Goal: Information Seeking & Learning: Find specific page/section

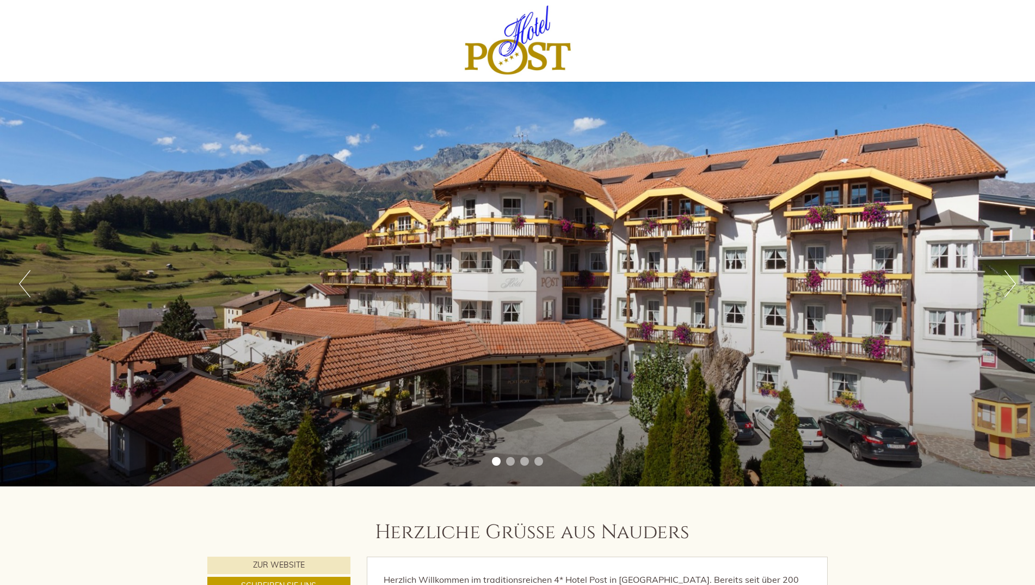
drag, startPoint x: 705, startPoint y: 375, endPoint x: 634, endPoint y: 390, distance: 72.4
click at [494, 352] on div "Previous Next 1 2 3 4" at bounding box center [517, 284] width 1035 height 404
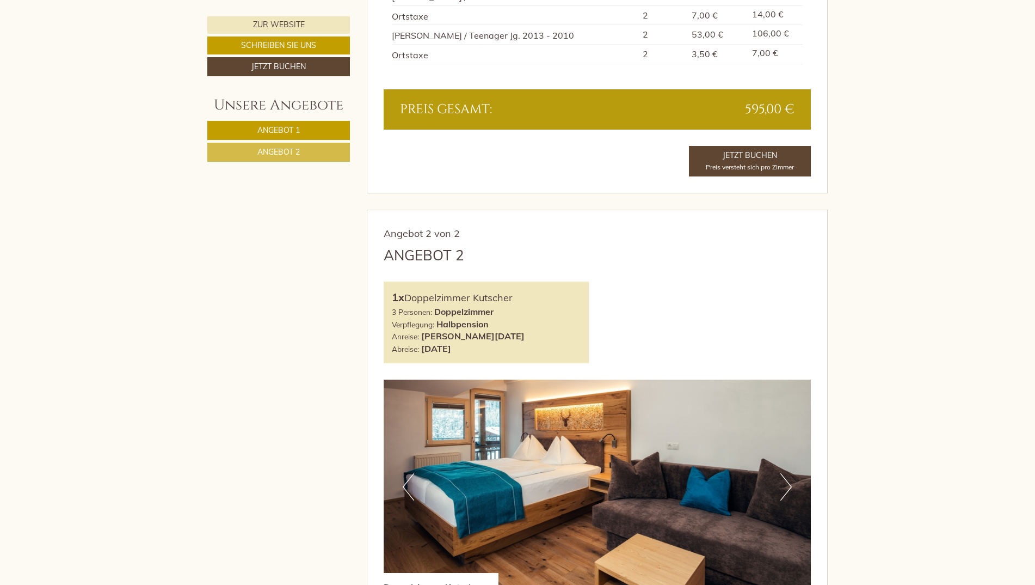
scroll to position [1316, 0]
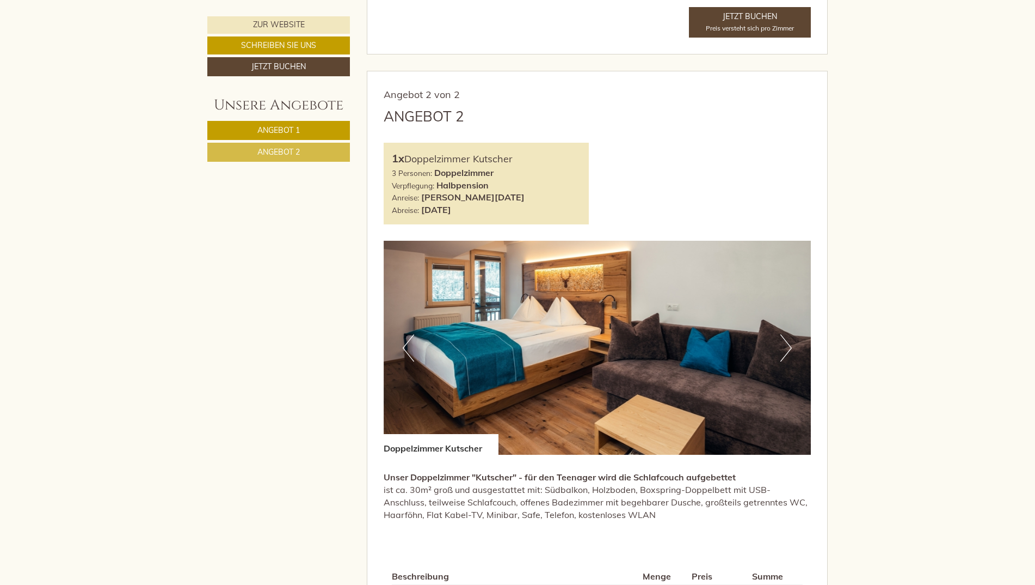
click at [790, 351] on button "Next" at bounding box center [785, 347] width 11 height 27
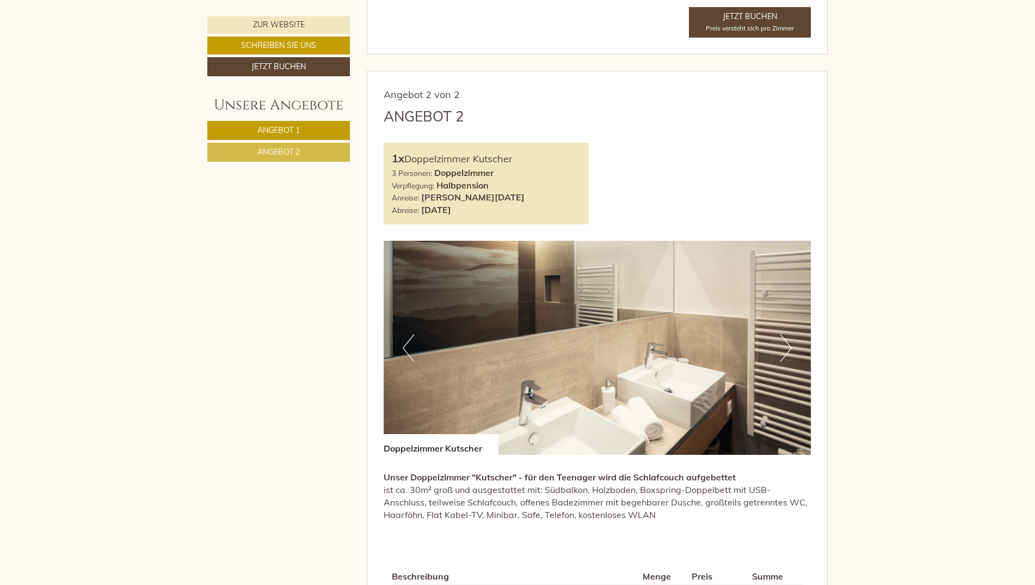
click at [788, 351] on button "Next" at bounding box center [785, 347] width 11 height 27
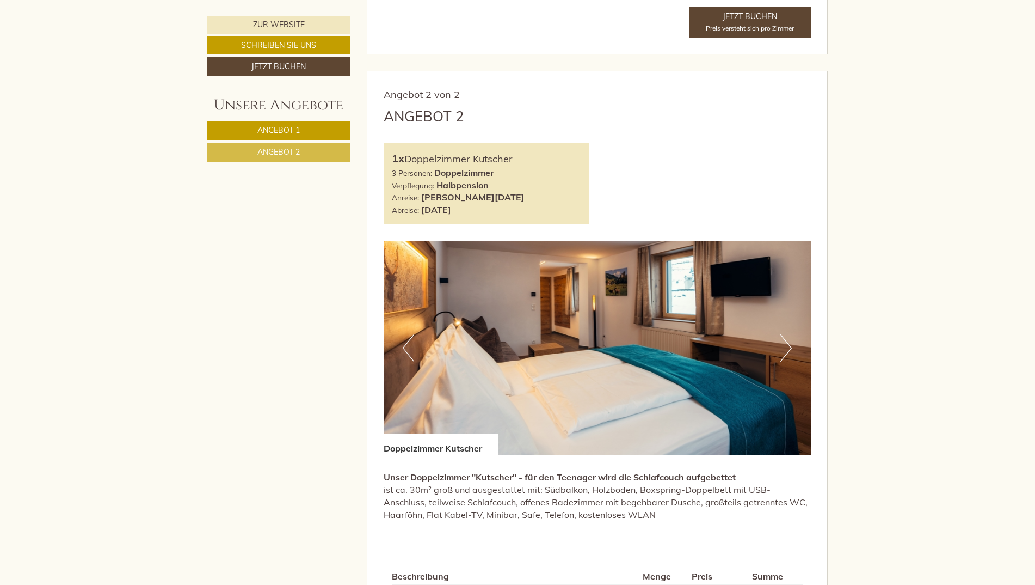
click at [788, 351] on button "Next" at bounding box center [785, 347] width 11 height 27
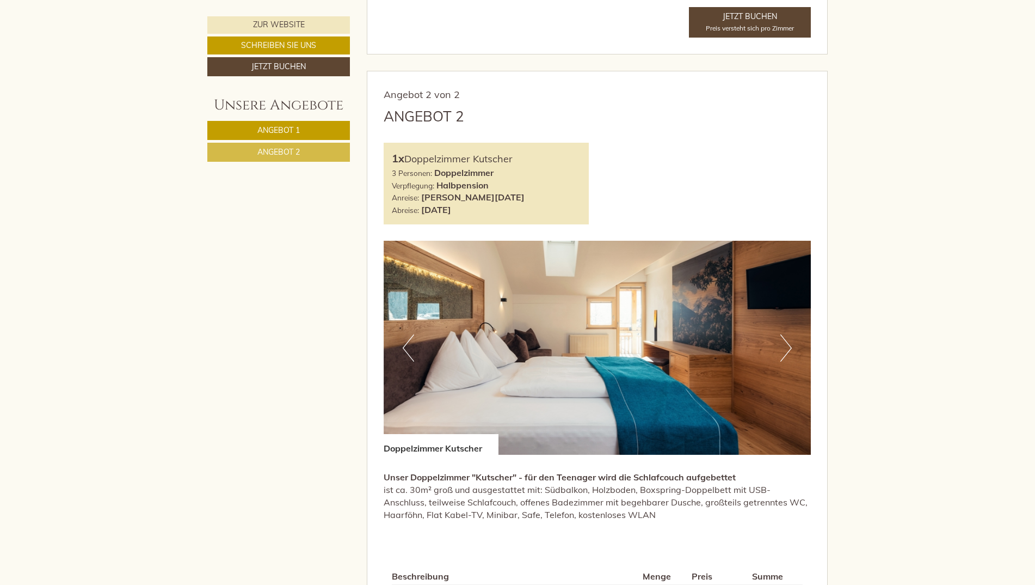
click at [787, 351] on button "Next" at bounding box center [785, 347] width 11 height 27
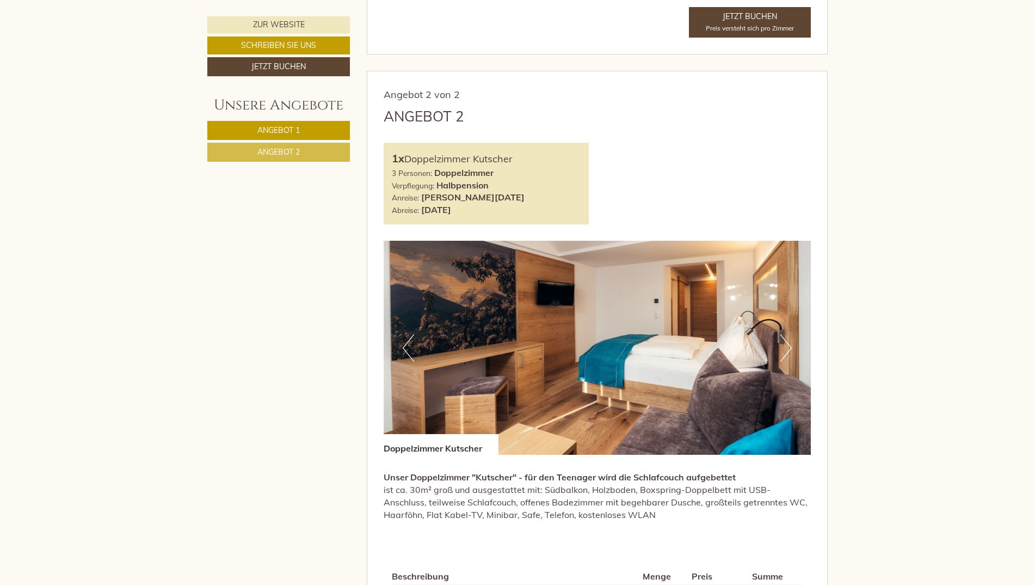
click at [786, 351] on button "Next" at bounding box center [785, 347] width 11 height 27
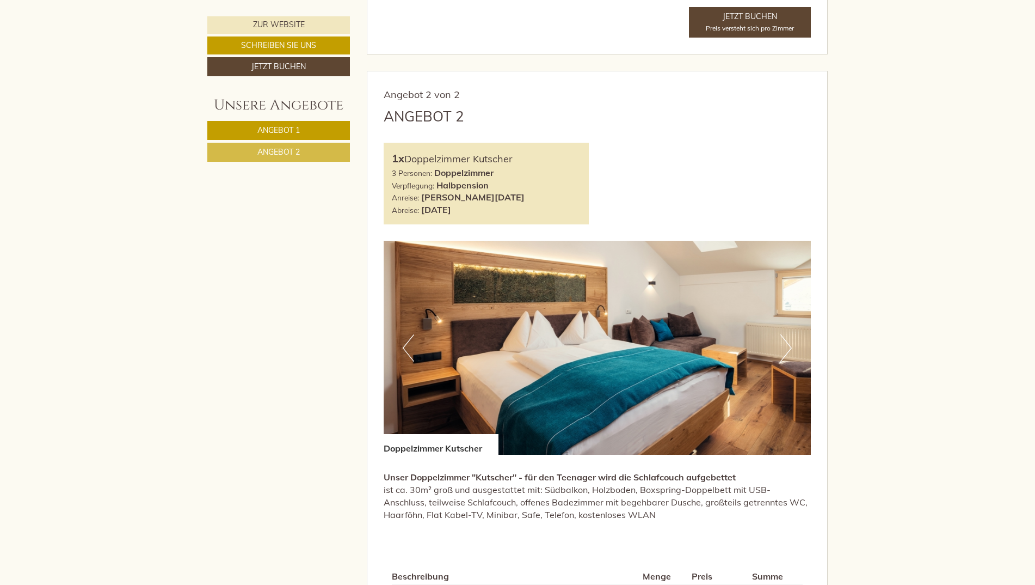
click at [786, 351] on button "Next" at bounding box center [785, 347] width 11 height 27
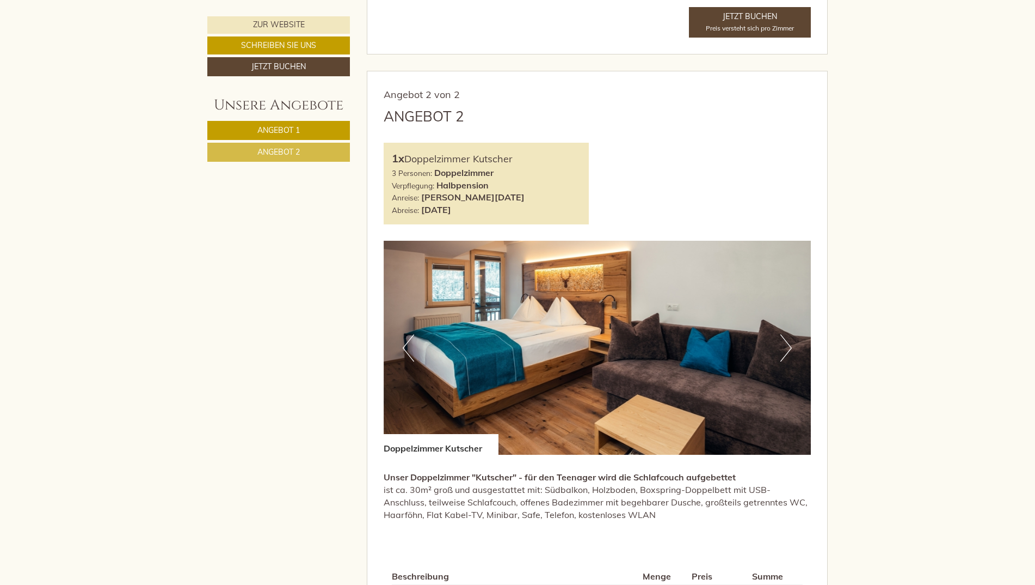
click at [786, 351] on button "Next" at bounding box center [785, 347] width 11 height 27
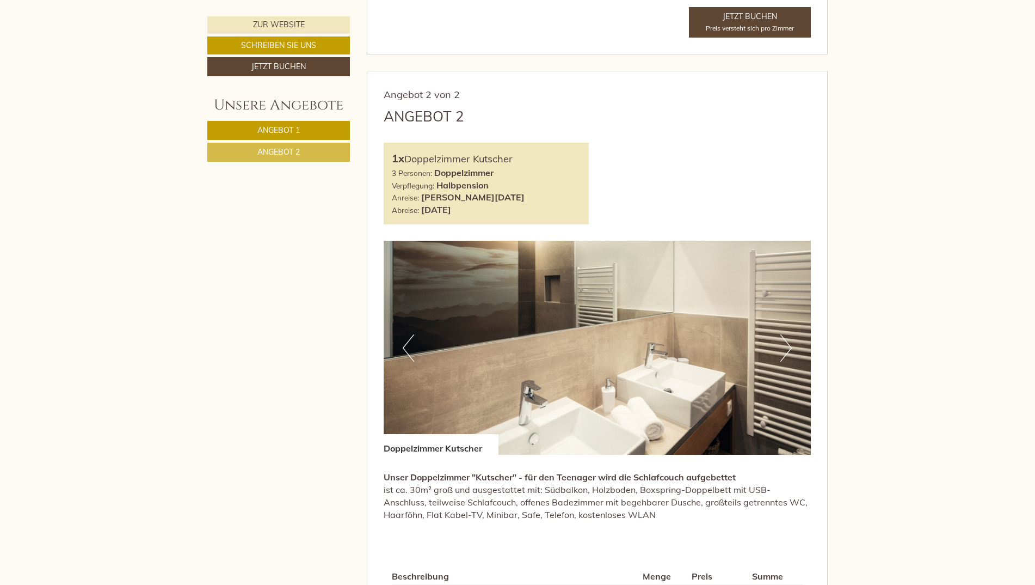
click at [788, 351] on button "Next" at bounding box center [785, 347] width 11 height 27
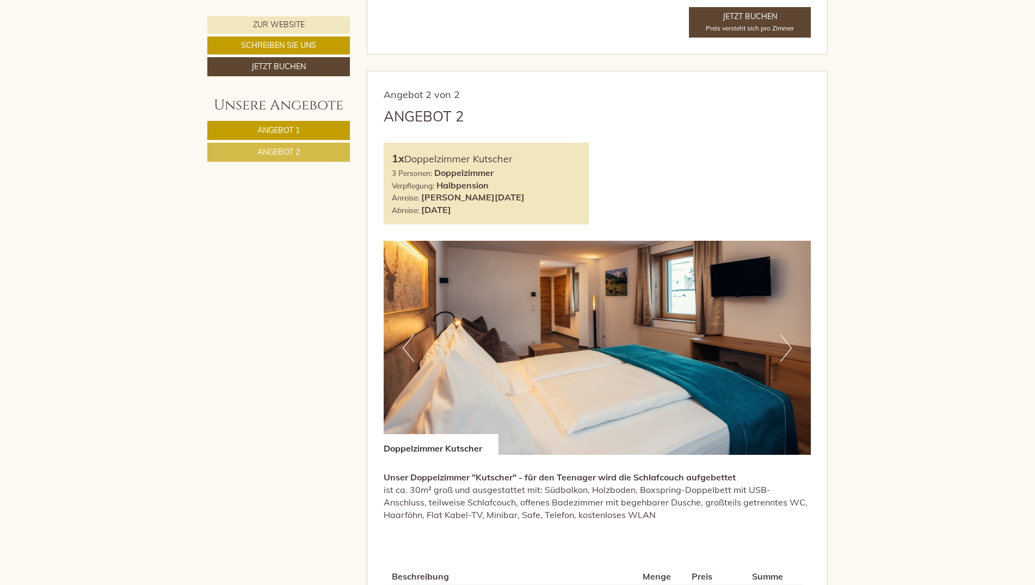
click at [408, 337] on button "Previous" at bounding box center [408, 347] width 11 height 27
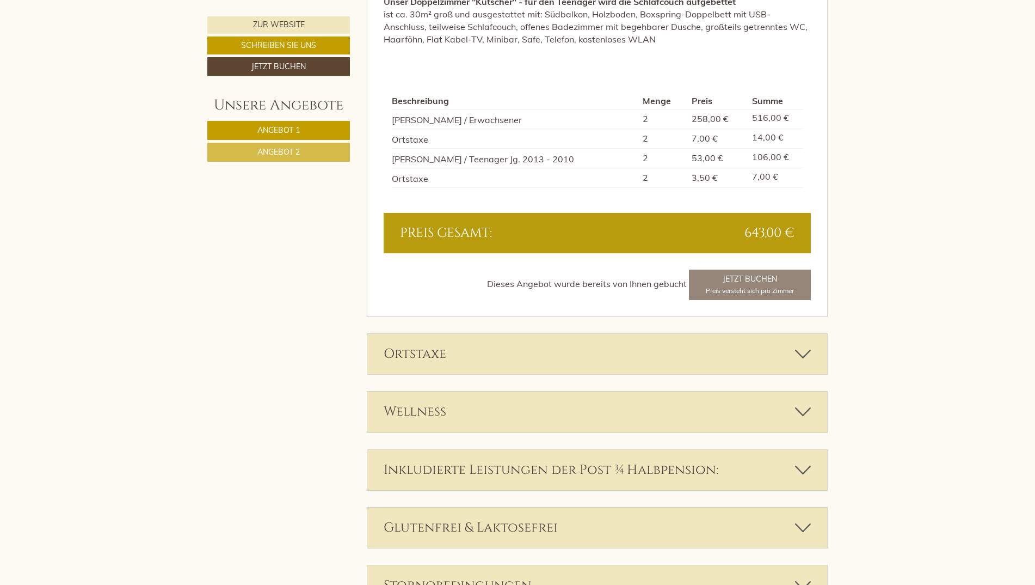
scroll to position [1805, 0]
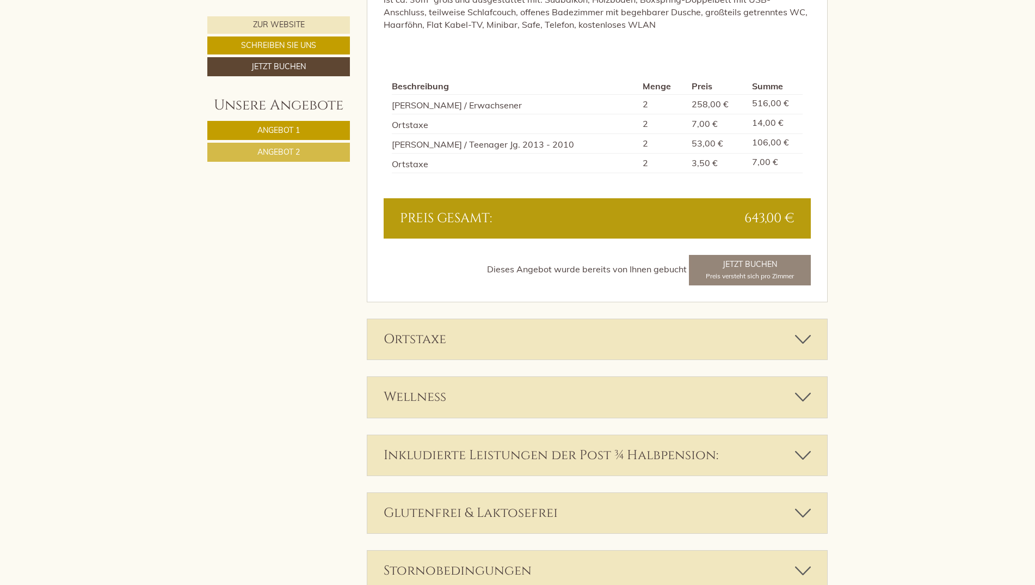
click at [797, 392] on icon at bounding box center [803, 397] width 16 height 19
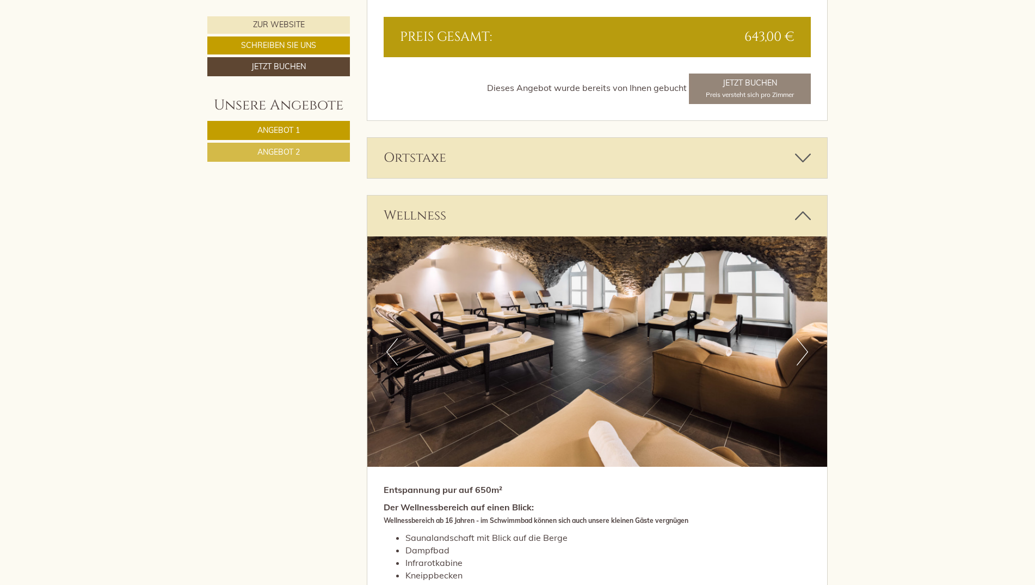
scroll to position [2023, 0]
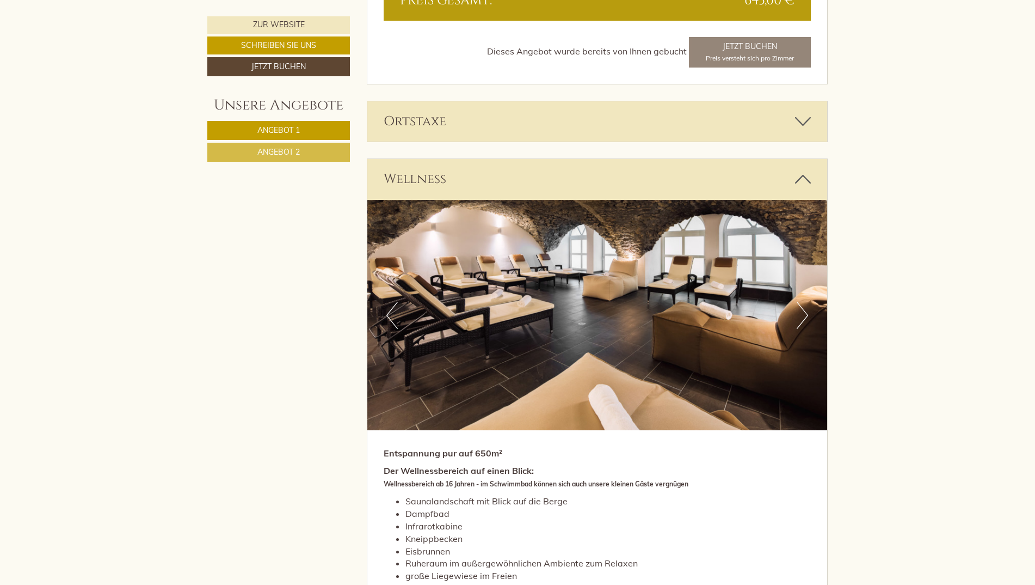
click at [802, 320] on button "Next" at bounding box center [802, 315] width 11 height 27
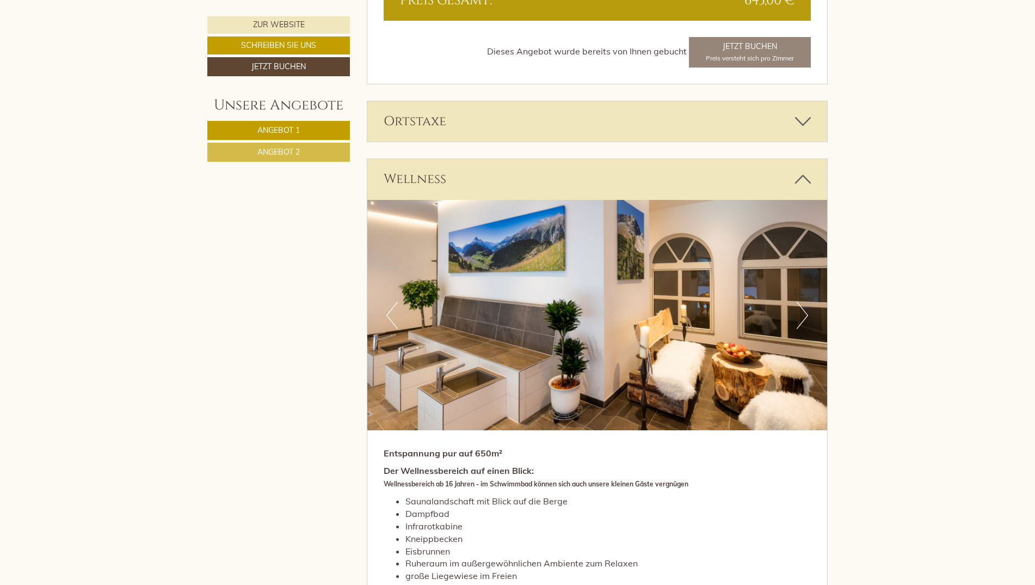
click at [802, 320] on button "Next" at bounding box center [802, 315] width 11 height 27
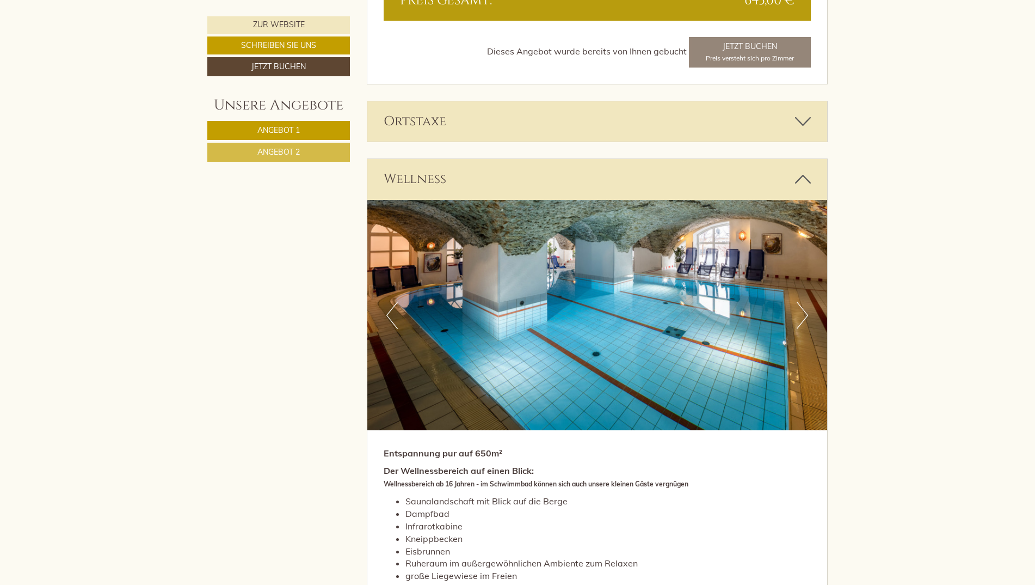
click at [802, 320] on button "Next" at bounding box center [802, 315] width 11 height 27
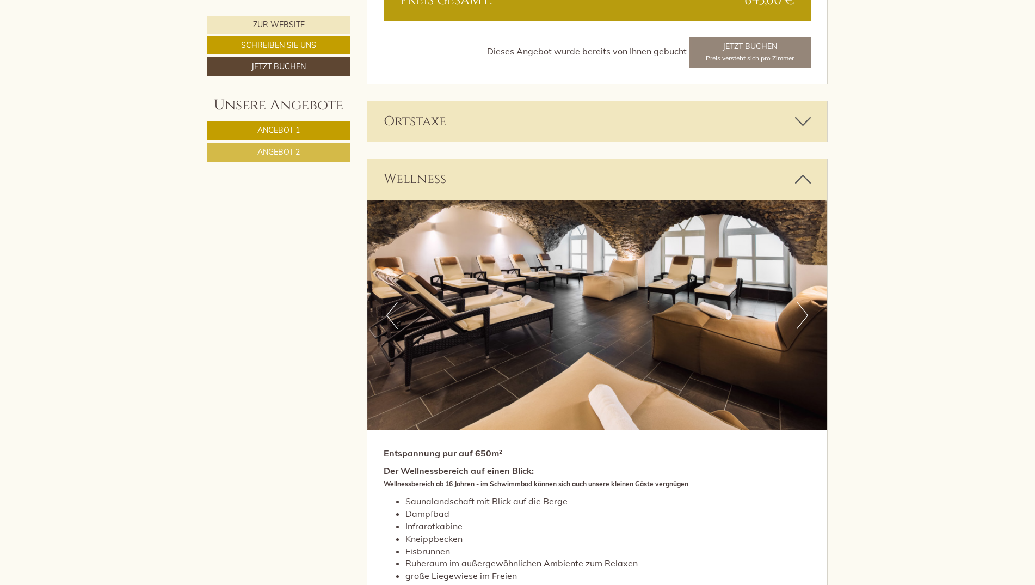
click at [802, 320] on button "Next" at bounding box center [802, 315] width 11 height 27
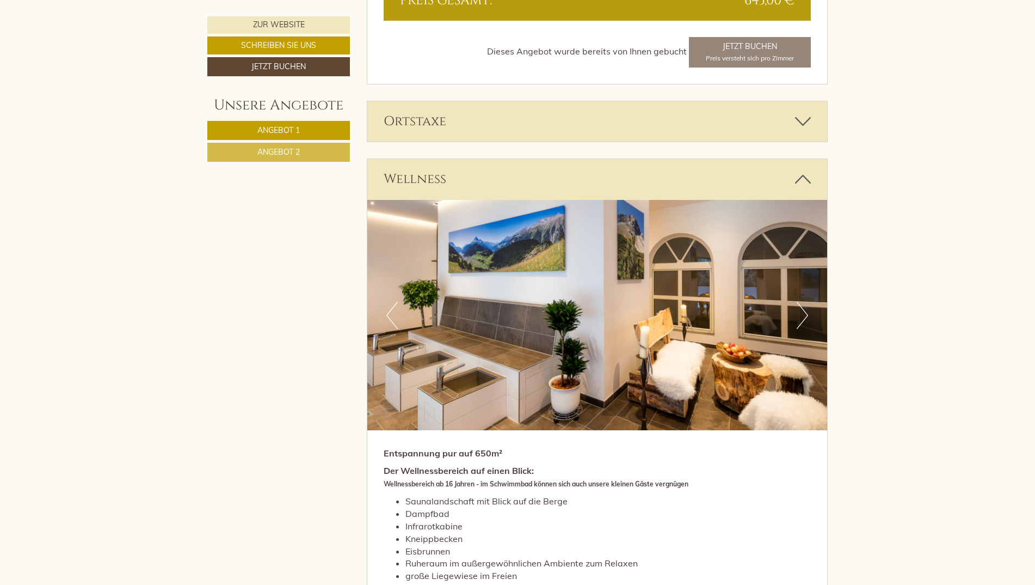
click at [802, 320] on button "Next" at bounding box center [802, 315] width 11 height 27
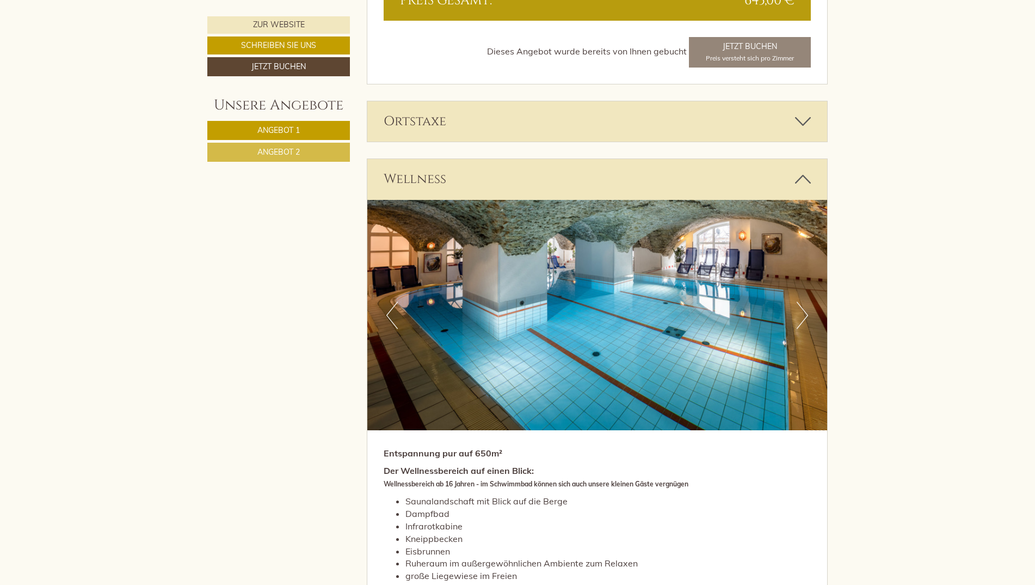
click at [898, 259] on div "Herzliche Grüße aus Nauders Herzlich Willkommen im traditionsreichen 4* Hotel P…" at bounding box center [517, 42] width 1035 height 3159
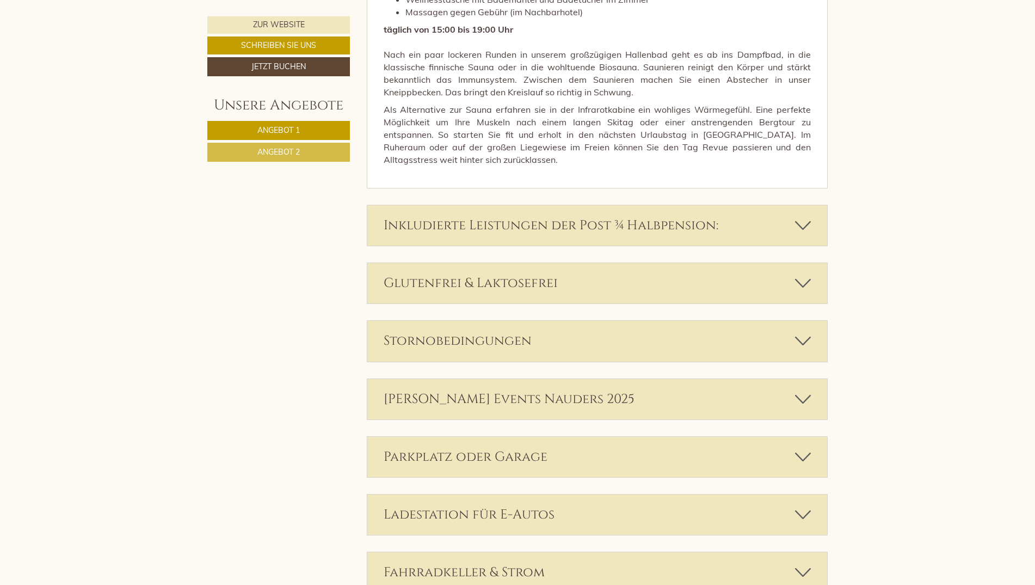
scroll to position [2676, 0]
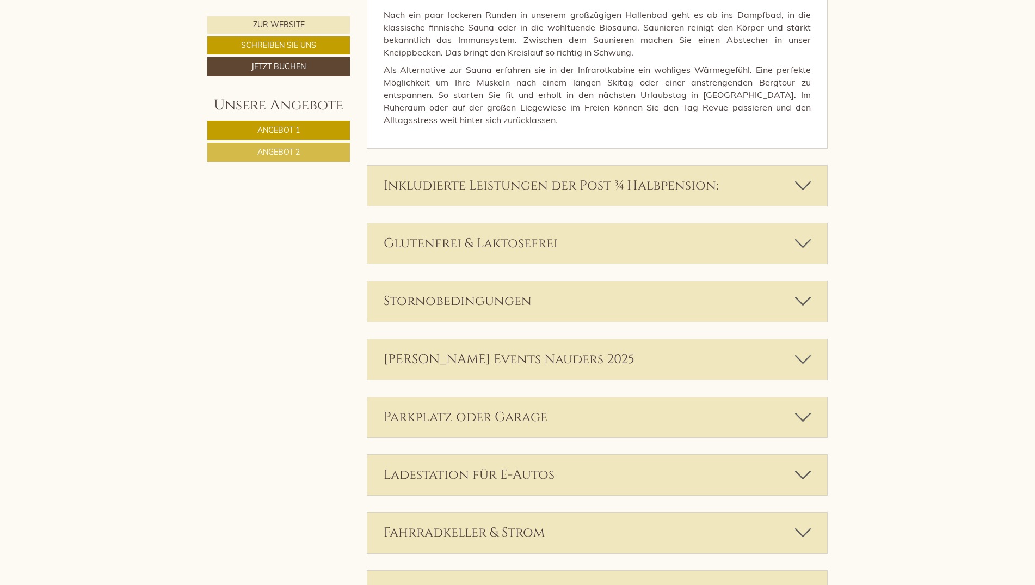
click at [798, 354] on icon at bounding box center [803, 359] width 16 height 19
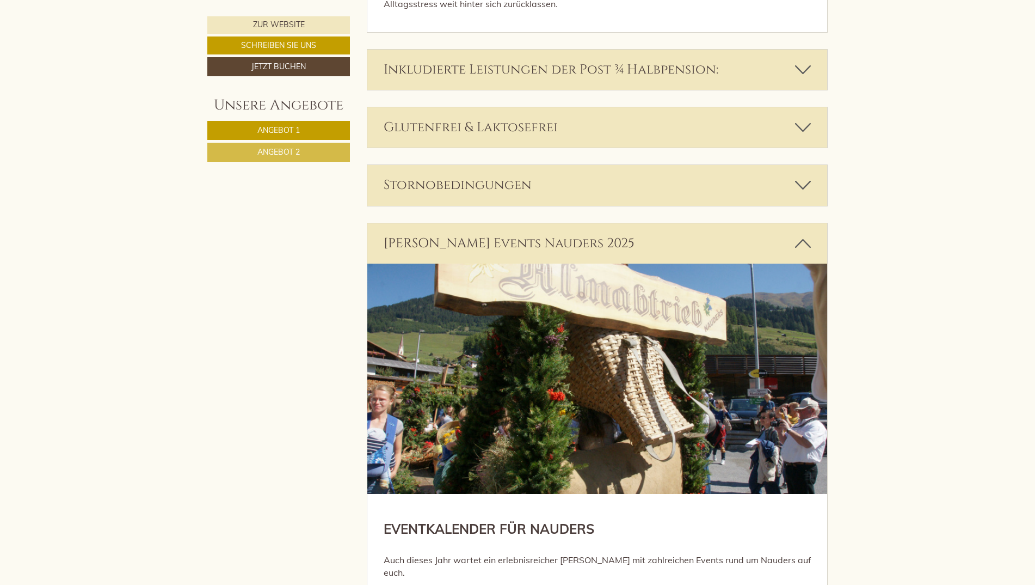
scroll to position [2567, 0]
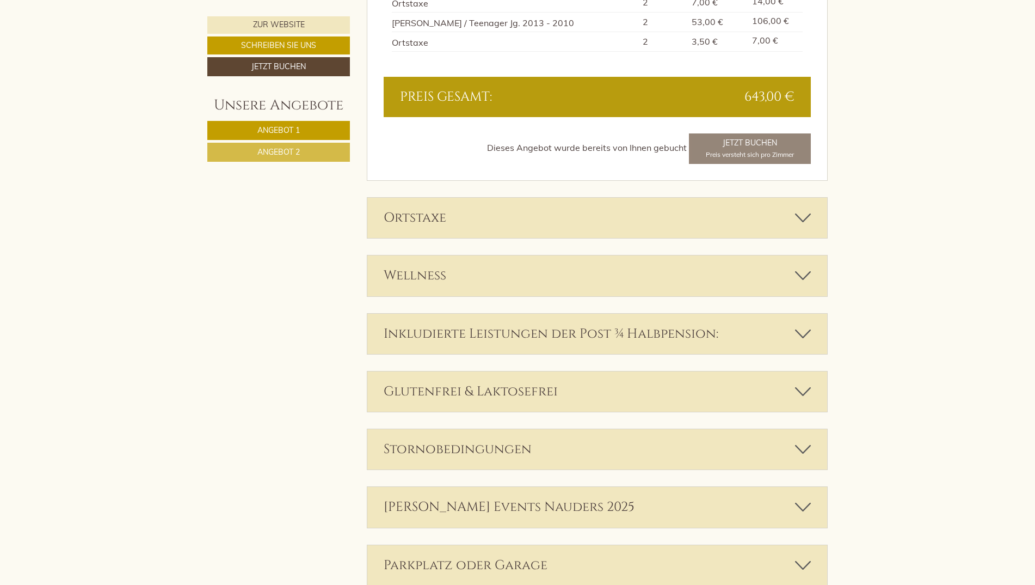
scroll to position [1959, 0]
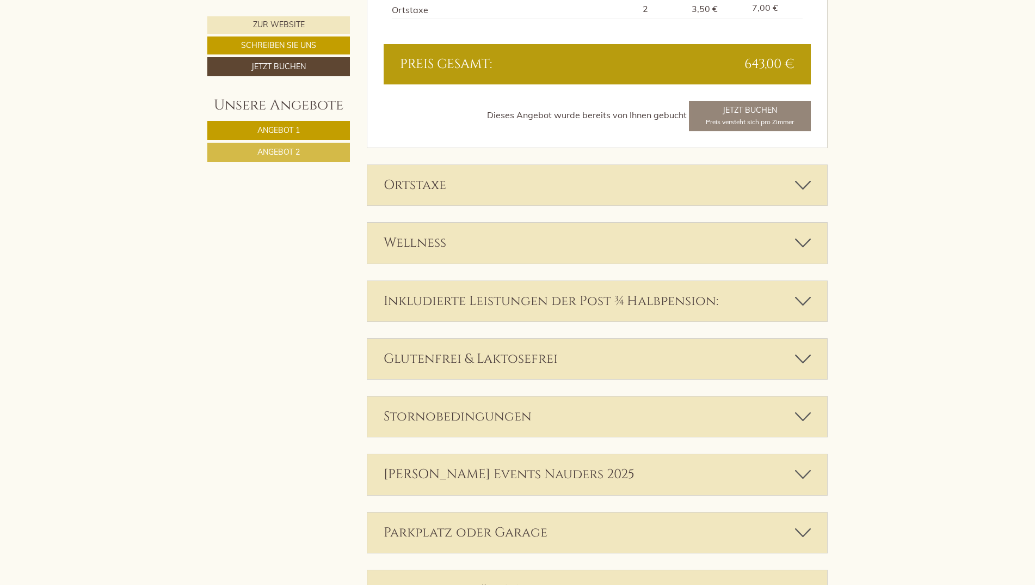
click at [804, 295] on icon at bounding box center [803, 301] width 16 height 19
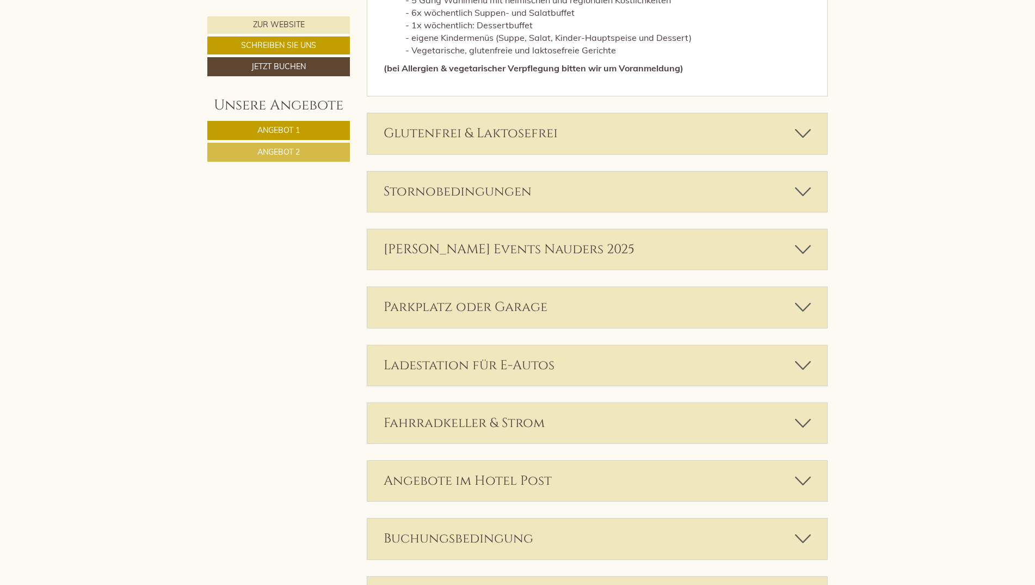
scroll to position [2667, 0]
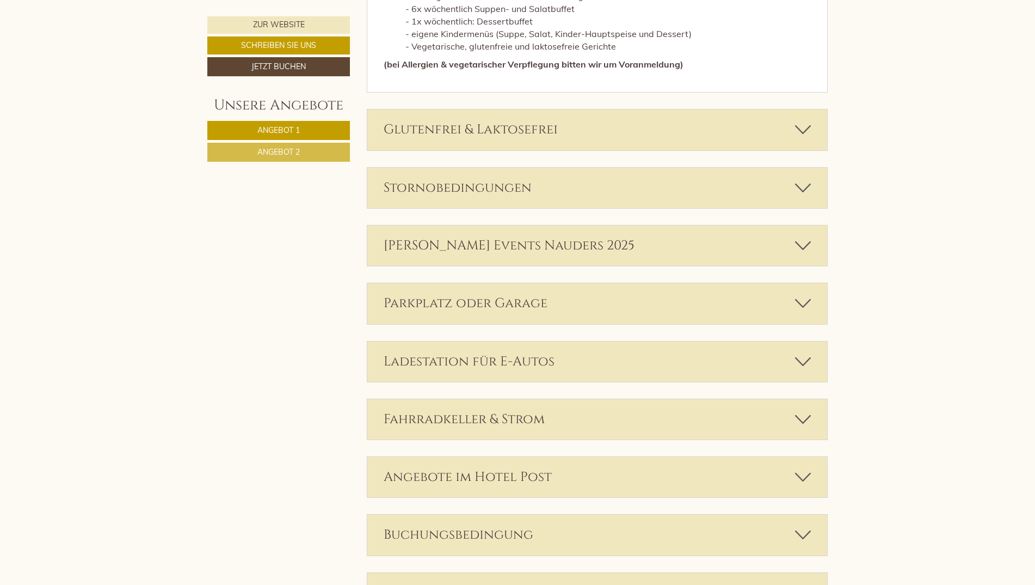
click at [804, 303] on icon at bounding box center [803, 303] width 16 height 19
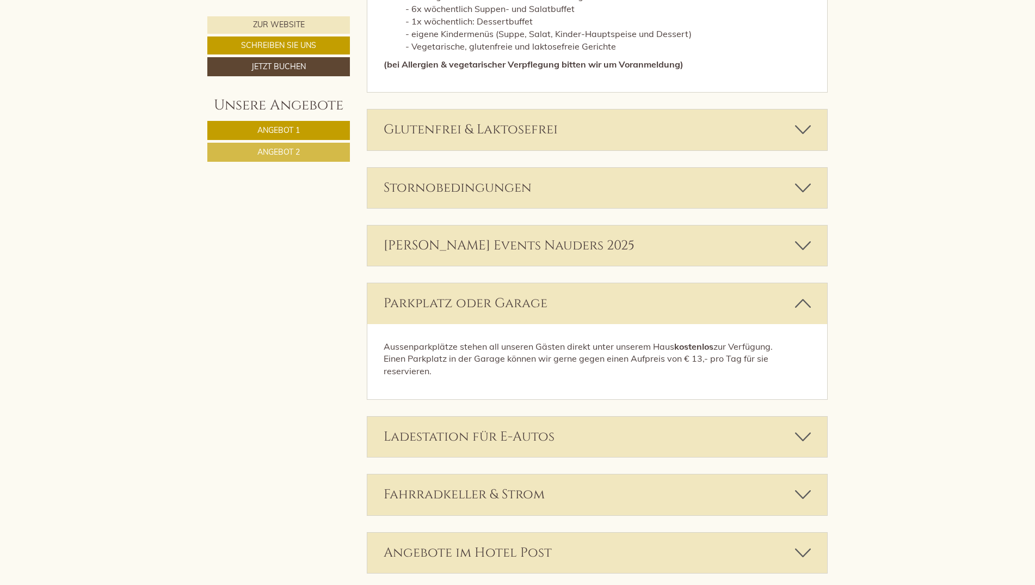
click at [803, 303] on icon at bounding box center [803, 303] width 16 height 19
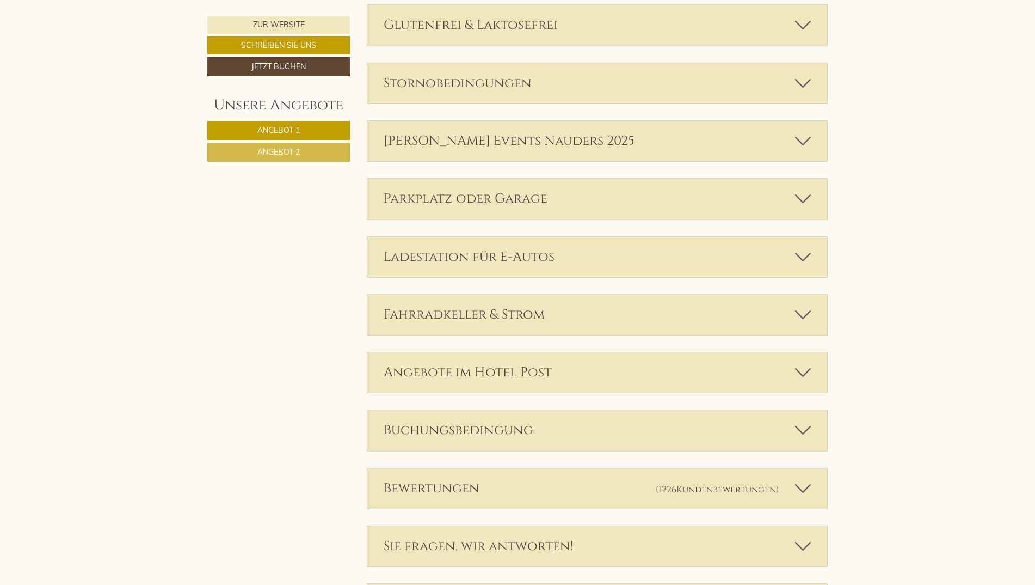
scroll to position [2776, 0]
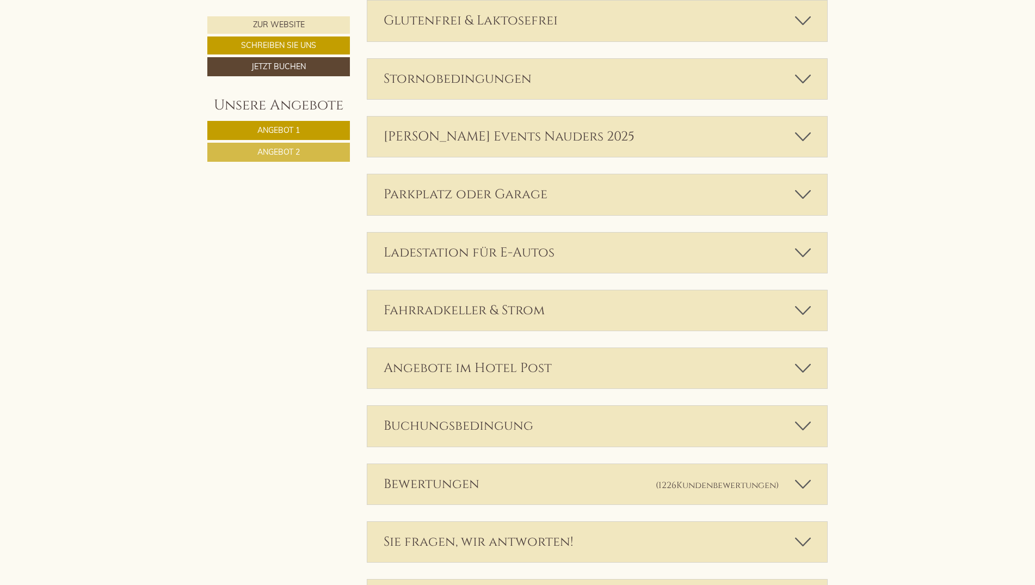
click at [804, 308] on icon at bounding box center [803, 310] width 16 height 19
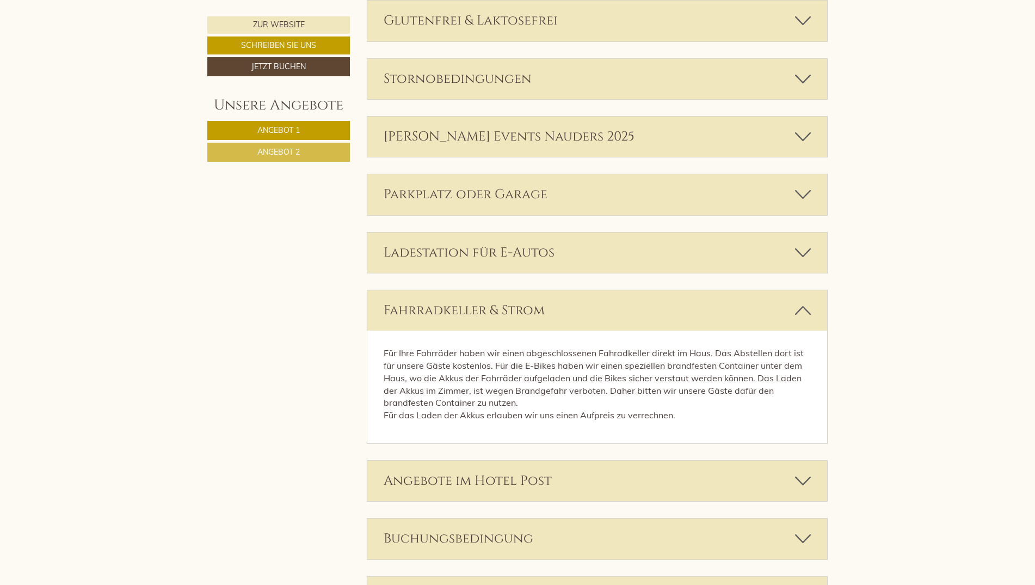
click at [803, 308] on icon at bounding box center [803, 310] width 16 height 19
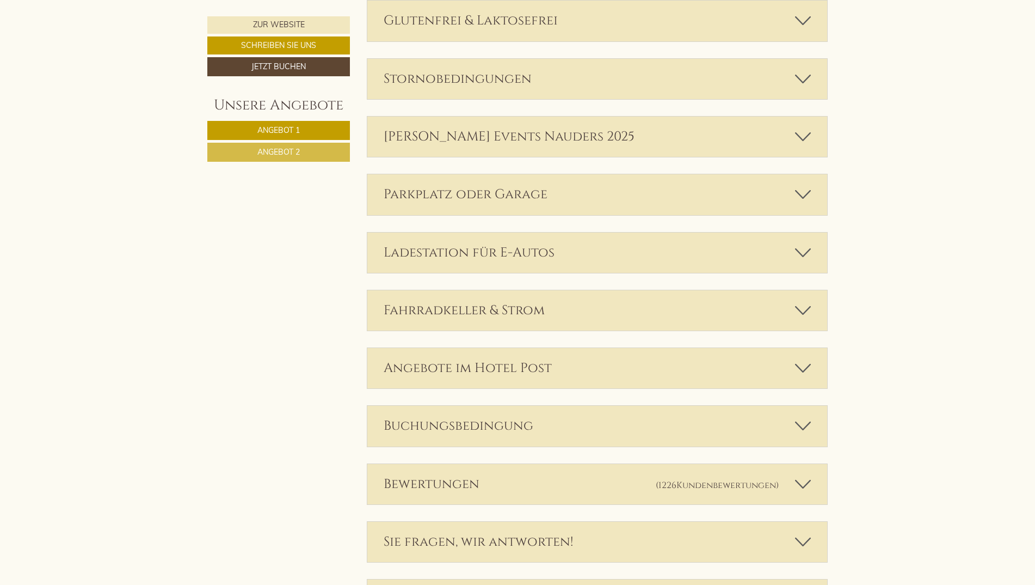
click at [801, 362] on icon at bounding box center [803, 368] width 16 height 19
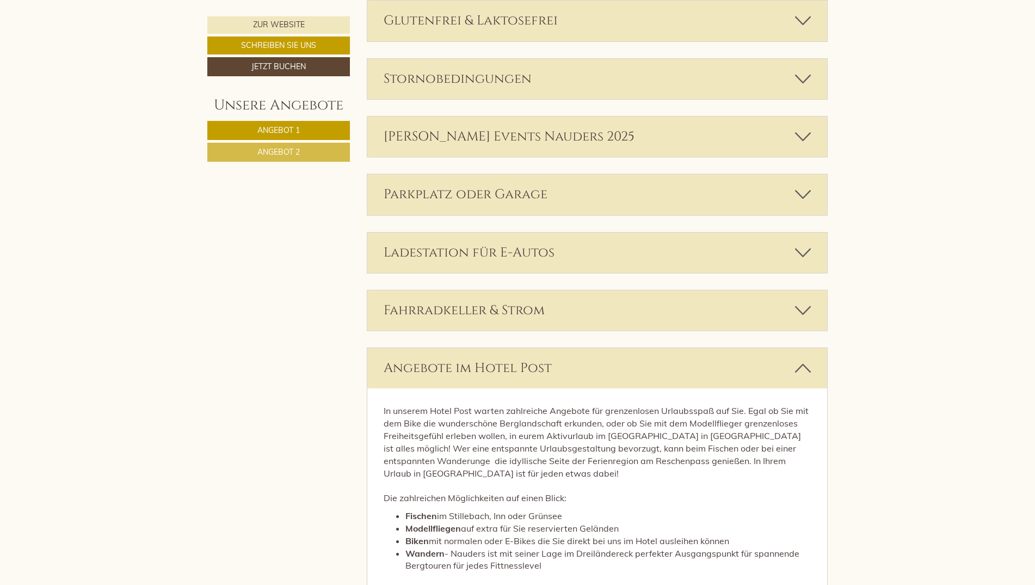
scroll to position [2830, 0]
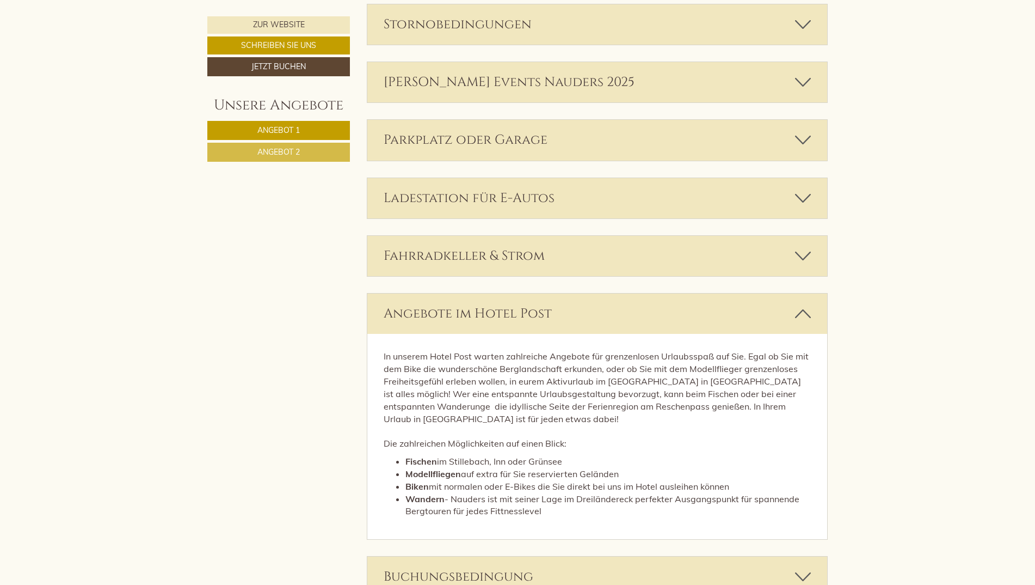
click at [807, 309] on icon at bounding box center [803, 313] width 16 height 19
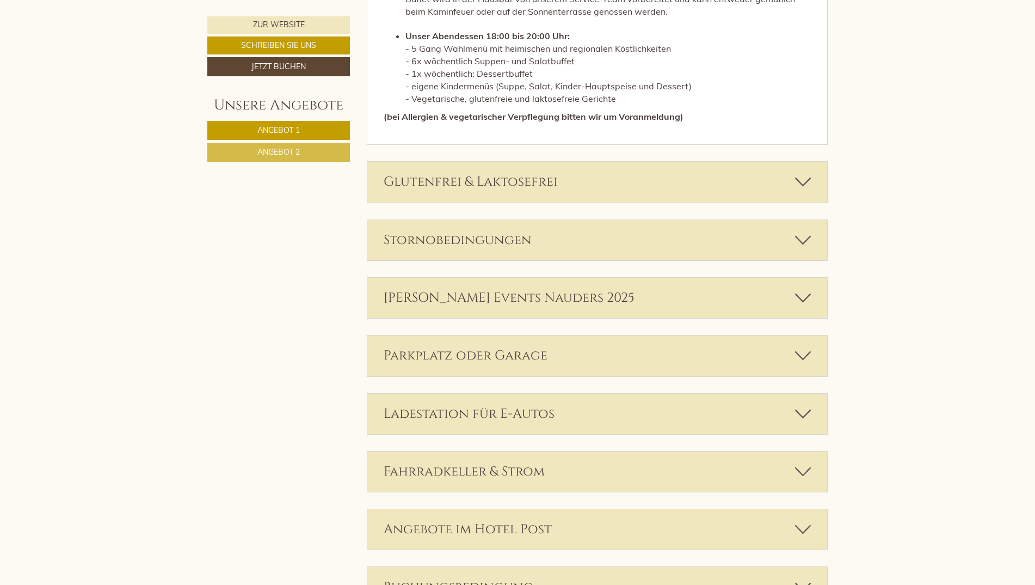
scroll to position [2613, 0]
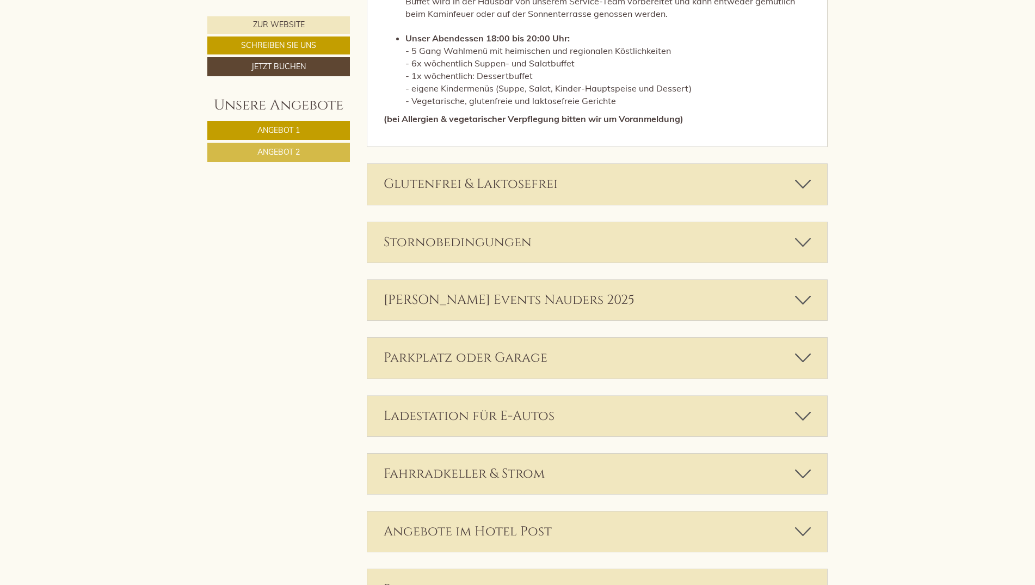
click at [807, 298] on icon at bounding box center [803, 300] width 16 height 19
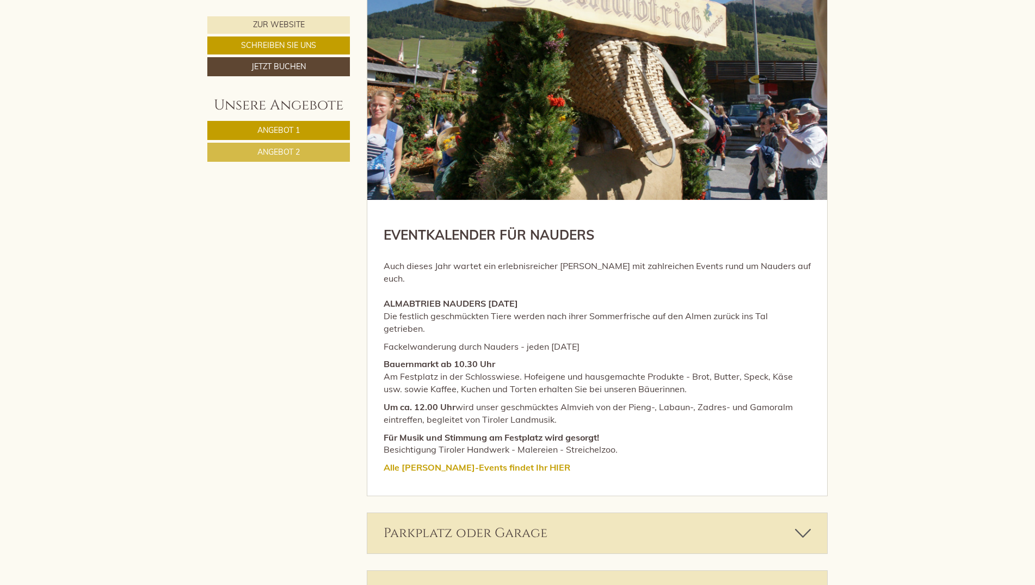
scroll to position [2994, 0]
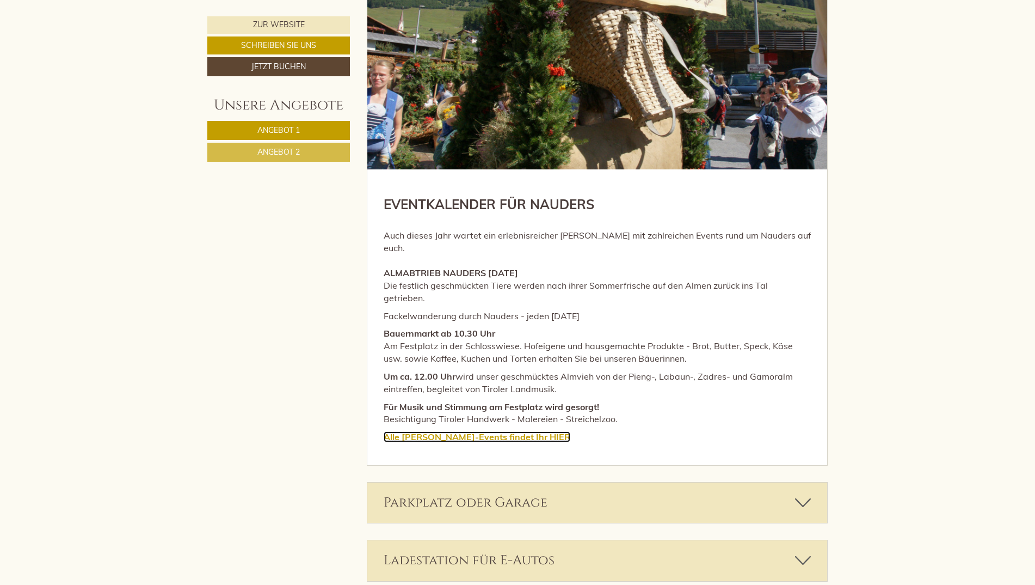
click at [492, 431] on strong "Alle [PERSON_NAME]-Events findet Ihr" at bounding box center [466, 436] width 164 height 11
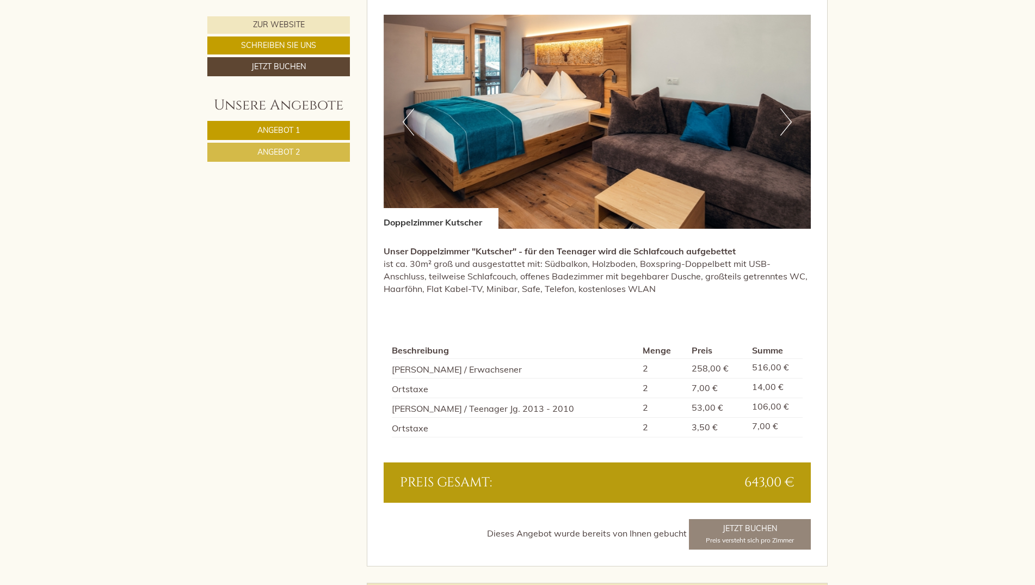
scroll to position [1796, 0]
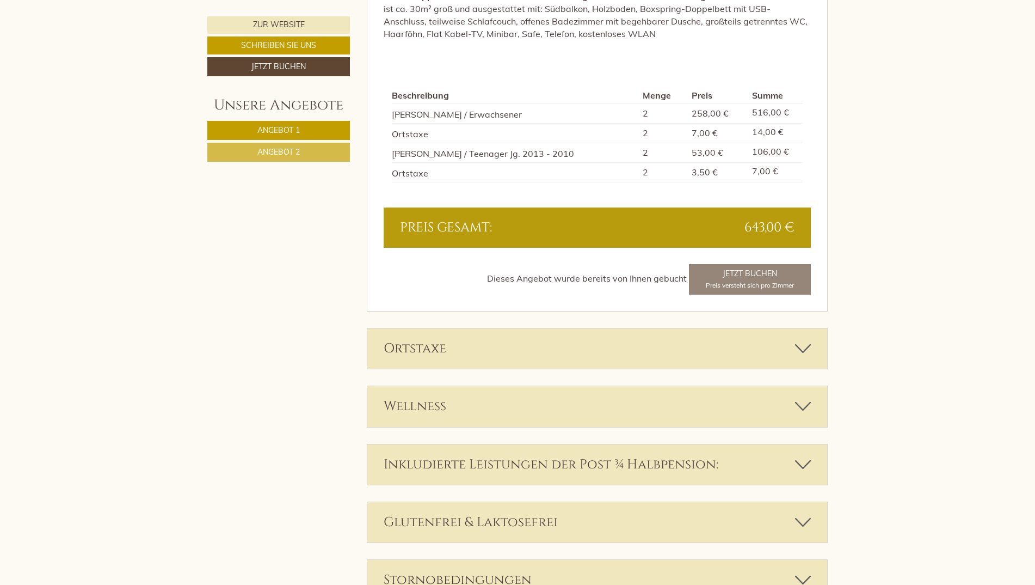
click at [803, 403] on icon at bounding box center [803, 406] width 16 height 19
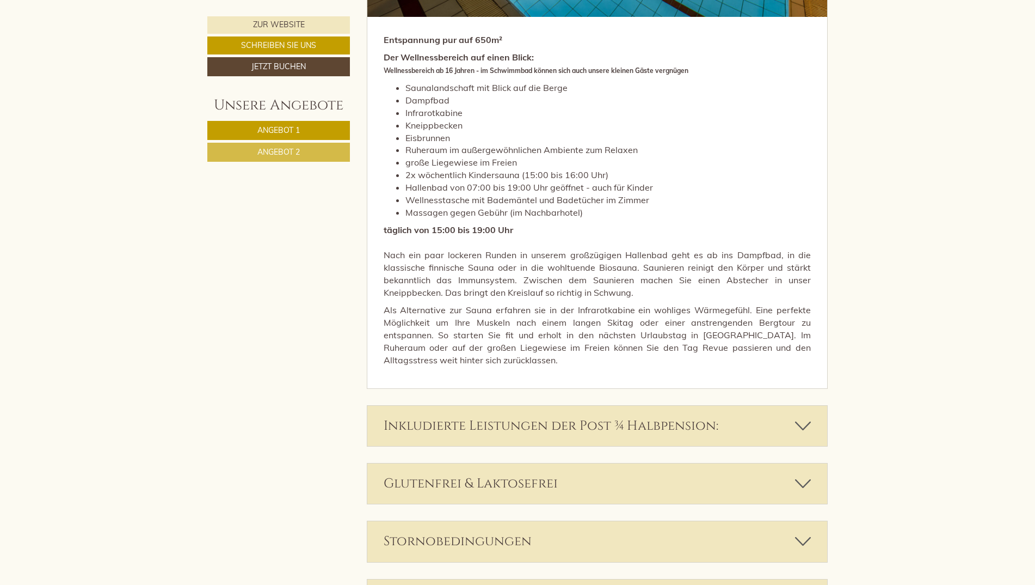
scroll to position [2449, 0]
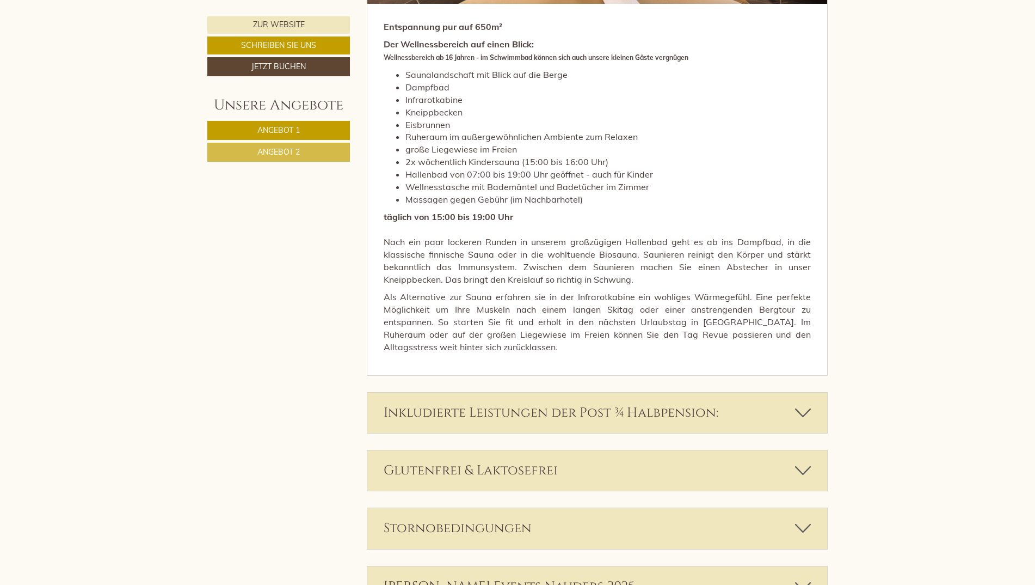
click at [801, 409] on icon at bounding box center [803, 412] width 16 height 19
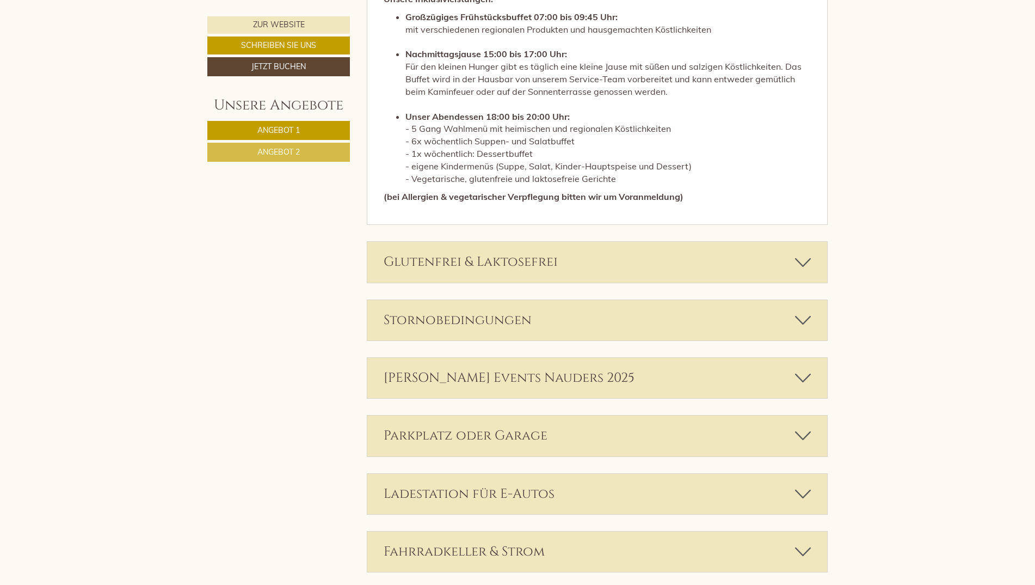
scroll to position [3157, 0]
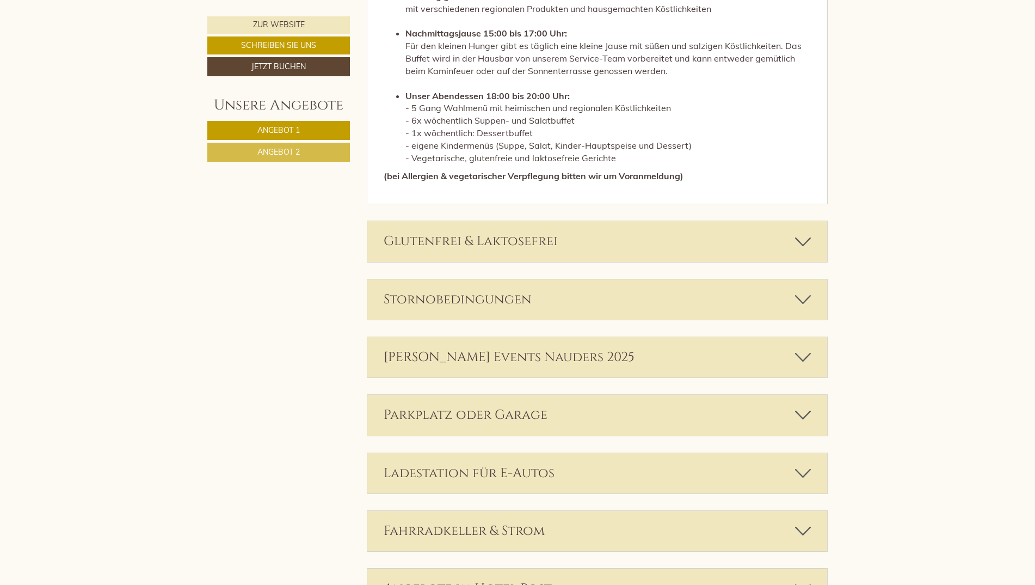
click at [804, 356] on icon at bounding box center [803, 357] width 16 height 19
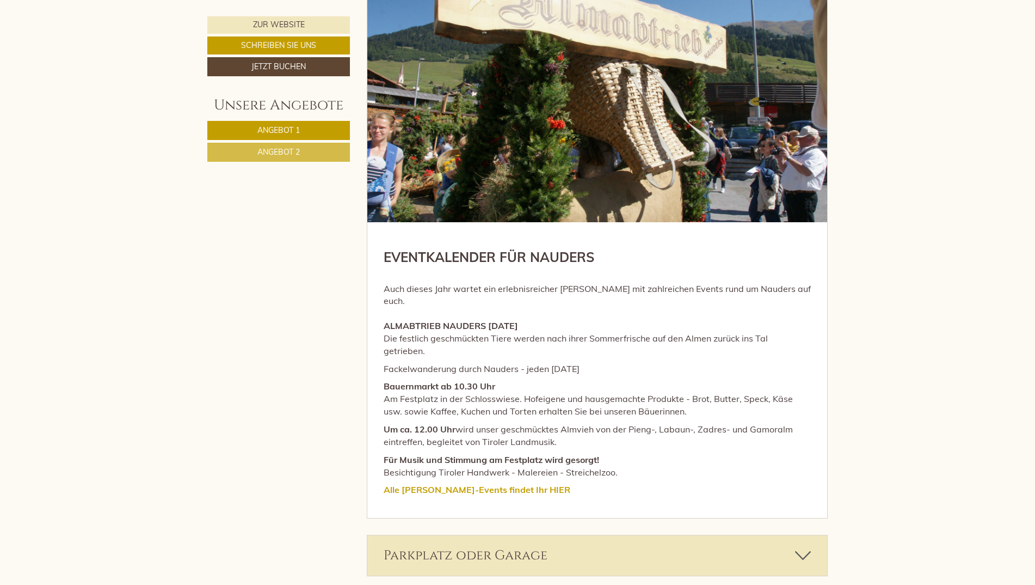
scroll to position [3701, 0]
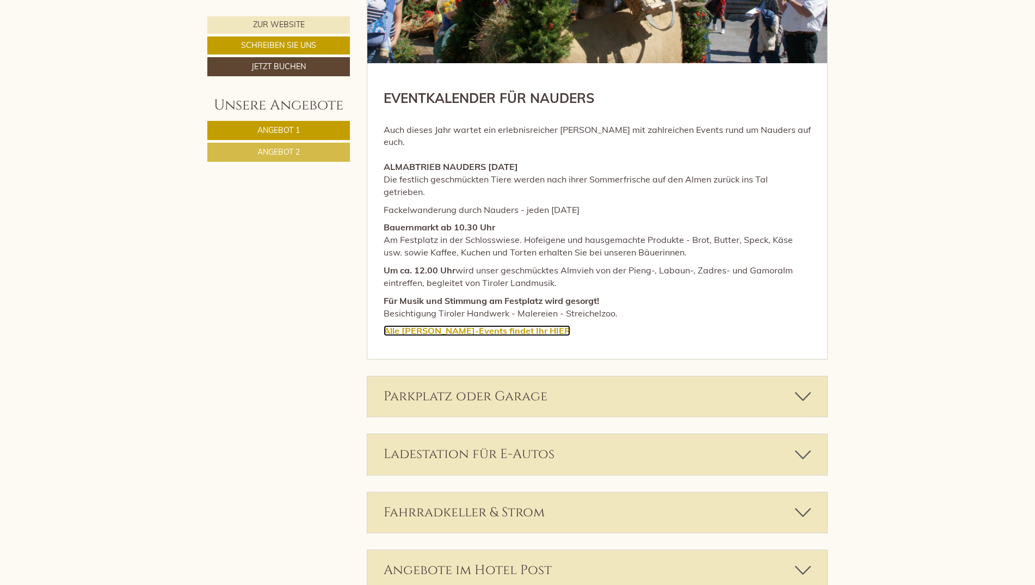
click at [499, 325] on strong "Alle [PERSON_NAME]-Events findet Ihr" at bounding box center [466, 330] width 164 height 11
